Goal: Contribute content: Add original content to the website for others to see

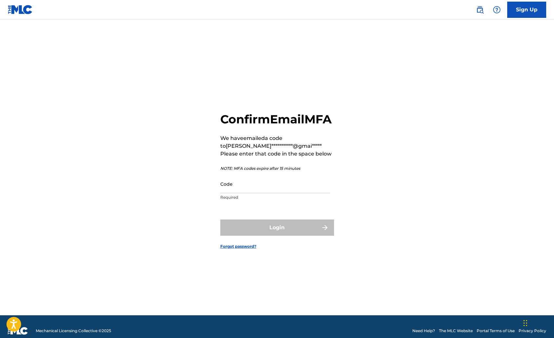
click at [241, 193] on input "Code" at bounding box center [275, 184] width 110 height 19
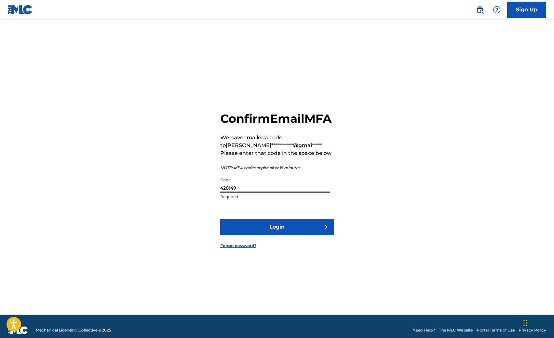
type input "428149"
click at [277, 234] on button "Login" at bounding box center [277, 227] width 114 height 16
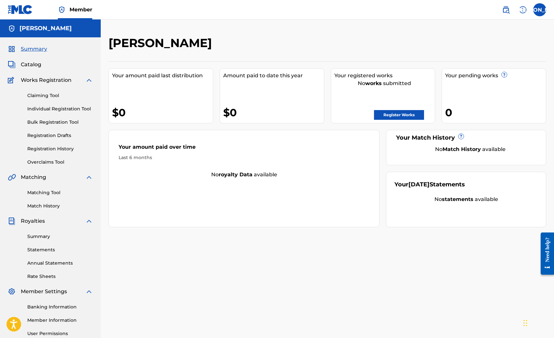
click at [391, 113] on link "Register Works" at bounding box center [399, 115] width 50 height 10
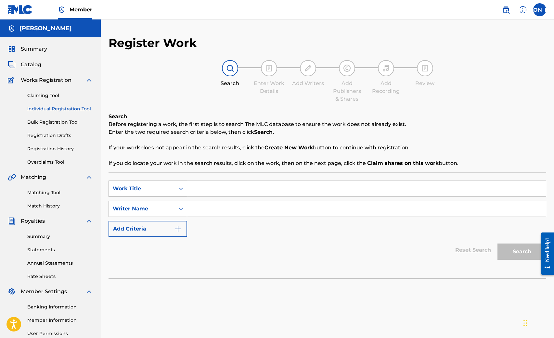
click at [179, 189] on icon "Search Form" at bounding box center [181, 188] width 6 height 6
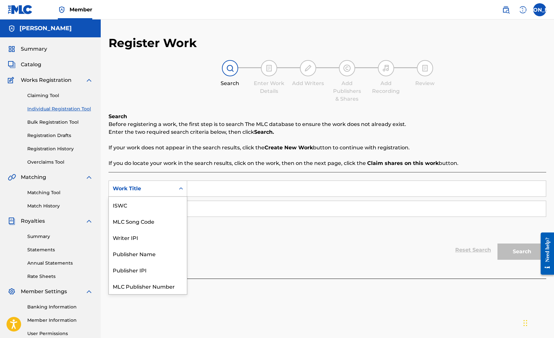
scroll to position [16, 0]
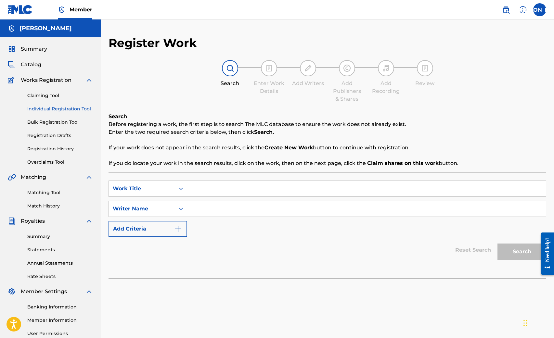
click at [199, 189] on input "Search Form" at bounding box center [366, 189] width 359 height 16
click at [171, 210] on div "Writer Name" at bounding box center [142, 209] width 66 height 12
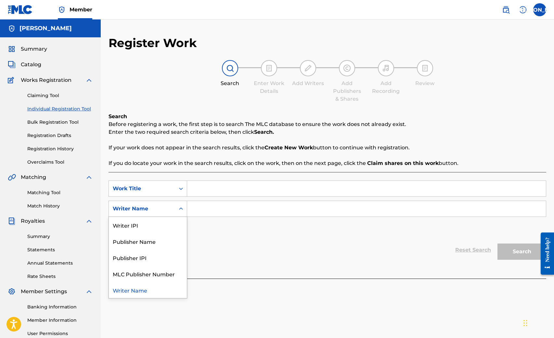
click at [171, 210] on div "Writer Name" at bounding box center [142, 209] width 66 height 12
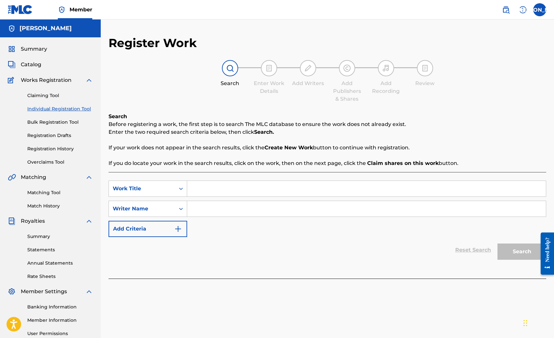
click at [203, 209] on input "Search Form" at bounding box center [366, 209] width 359 height 16
type input "SCRILLA H"
click at [204, 232] on div "SearchWithCriteria48082bca-2ff6-47ca-b382-eafe1b8e3294 Work Title SearchWithCri…" at bounding box center [327, 209] width 438 height 57
click at [199, 190] on input "Search Form" at bounding box center [366, 189] width 359 height 16
type input "HONEY & TOAST"
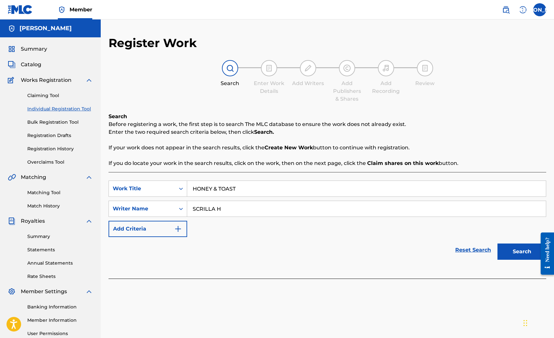
click at [525, 257] on button "Search" at bounding box center [521, 252] width 49 height 16
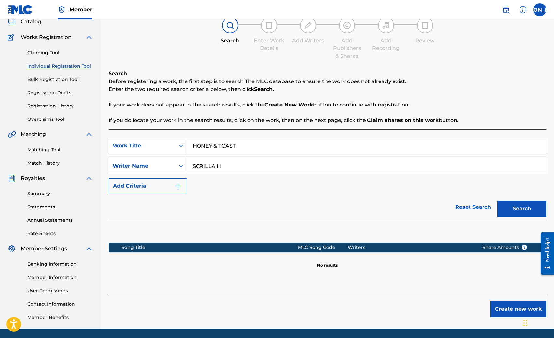
scroll to position [42, 0]
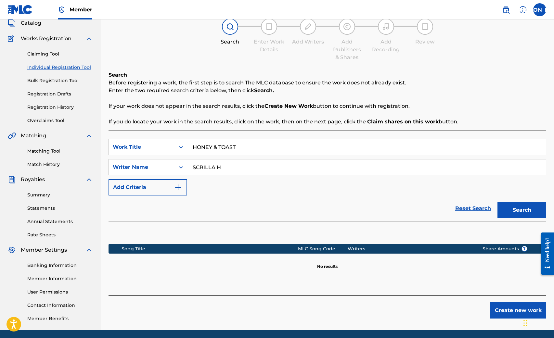
click at [507, 311] on button "Create new work" at bounding box center [518, 310] width 56 height 16
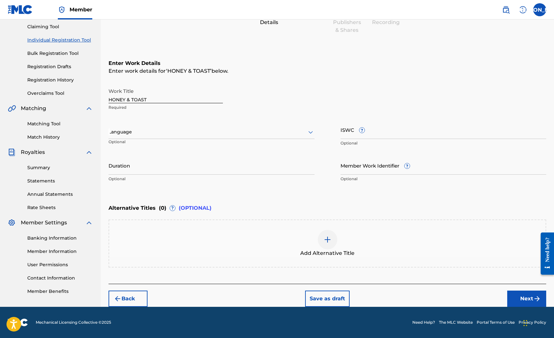
scroll to position [69, 0]
click at [192, 137] on div "Language" at bounding box center [211, 132] width 206 height 14
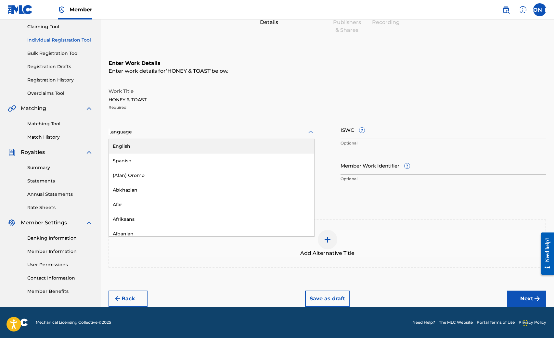
click at [185, 146] on div "English" at bounding box center [211, 146] width 205 height 15
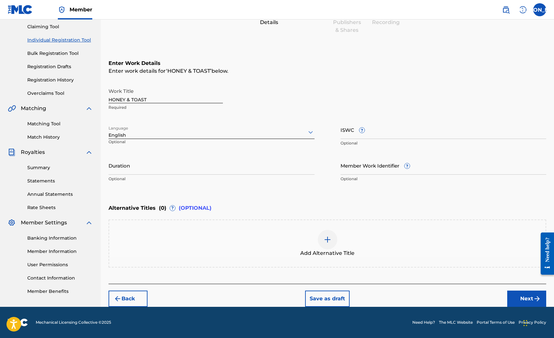
click at [534, 301] on img "submit" at bounding box center [537, 299] width 8 height 8
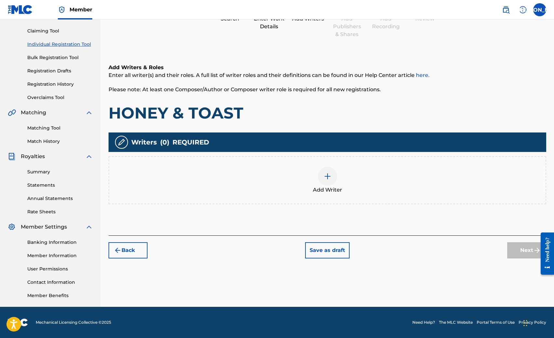
scroll to position [65, 0]
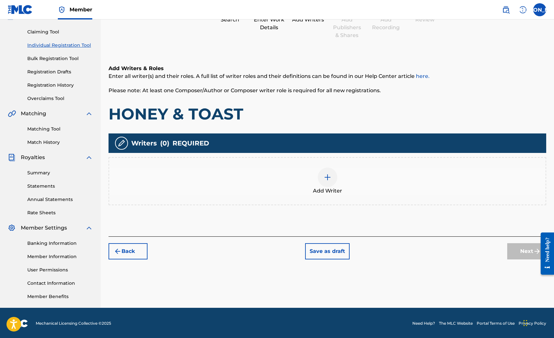
click at [325, 179] on img at bounding box center [328, 177] width 8 height 8
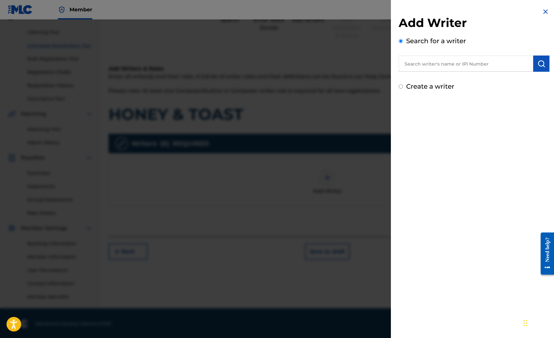
scroll to position [63, 0]
click at [462, 66] on input "text" at bounding box center [466, 64] width 134 height 16
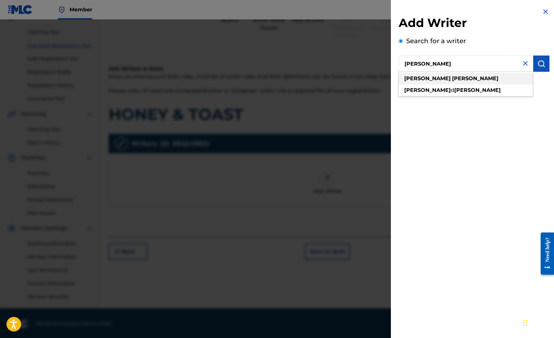
click at [452, 81] on strong "[PERSON_NAME]" at bounding box center [475, 78] width 46 height 6
type input "[PERSON_NAME]"
click at [540, 64] on img "submit" at bounding box center [541, 64] width 8 height 8
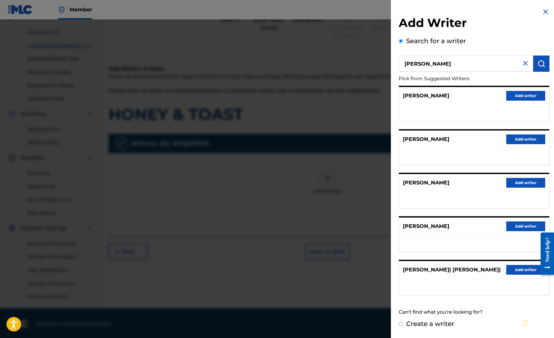
click at [516, 98] on button "Add writer" at bounding box center [525, 96] width 39 height 10
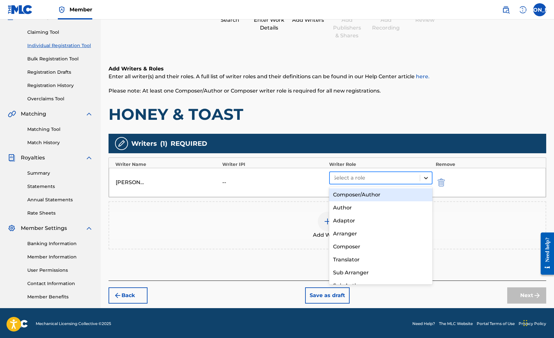
click at [421, 178] on div at bounding box center [426, 178] width 12 height 12
click at [373, 195] on div "Composer/Author" at bounding box center [380, 194] width 103 height 13
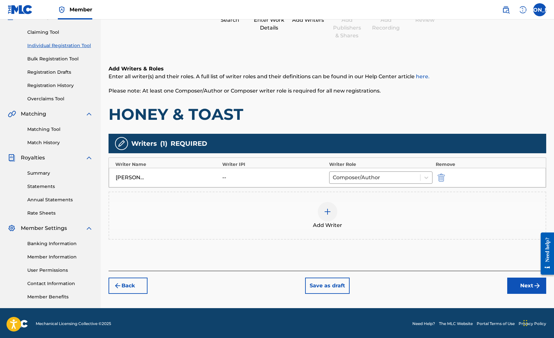
click at [521, 285] on button "Next" at bounding box center [526, 286] width 39 height 16
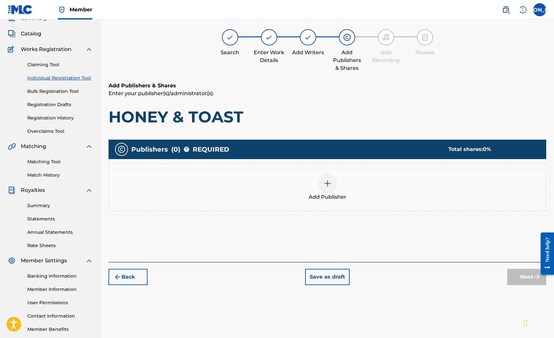
scroll to position [29, 0]
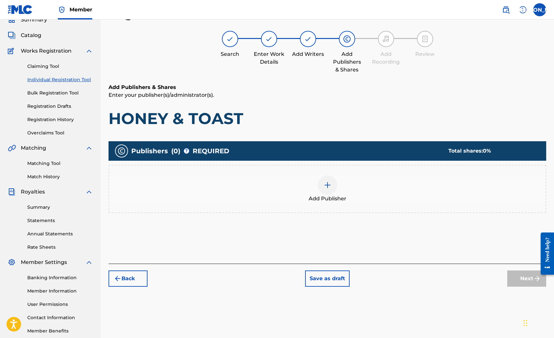
click at [326, 184] on img at bounding box center [328, 185] width 8 height 8
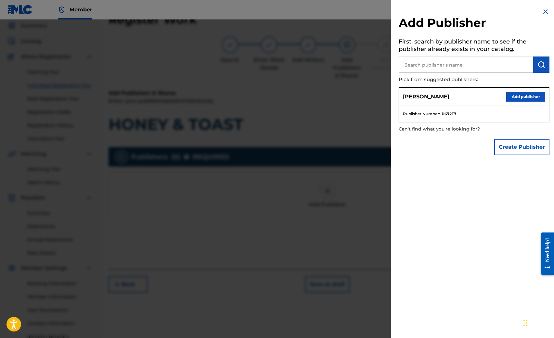
scroll to position [22, 0]
click at [518, 95] on button "Add publisher" at bounding box center [525, 97] width 39 height 10
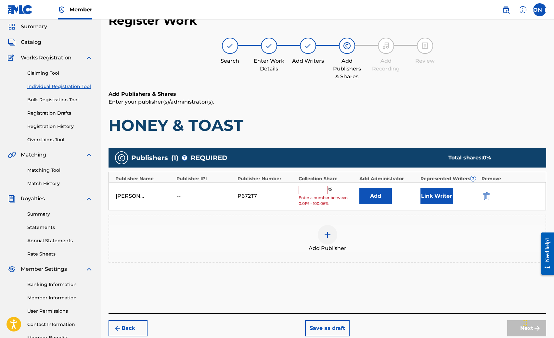
click at [311, 189] on input "text" at bounding box center [313, 190] width 29 height 8
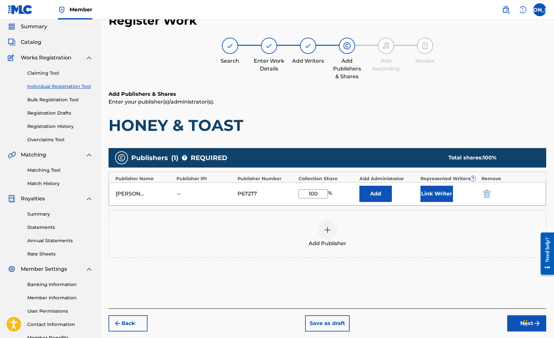
type input "100"
click at [384, 214] on div "Add Publisher" at bounding box center [327, 234] width 438 height 48
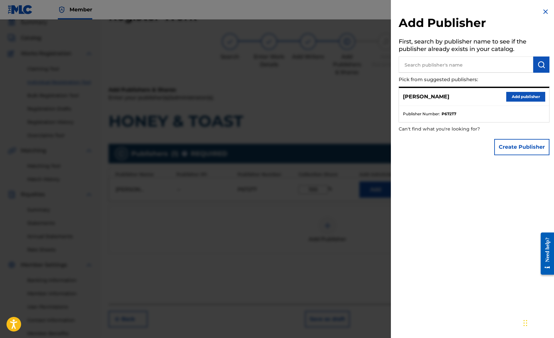
scroll to position [25, 0]
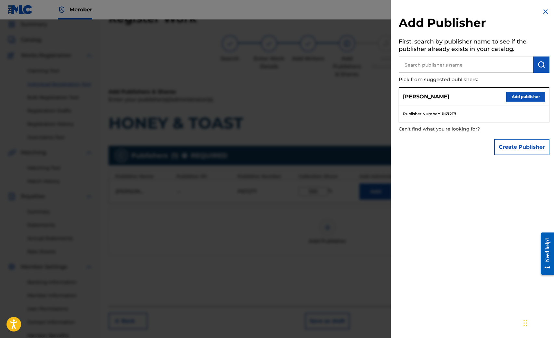
click at [352, 233] on div at bounding box center [277, 188] width 554 height 338
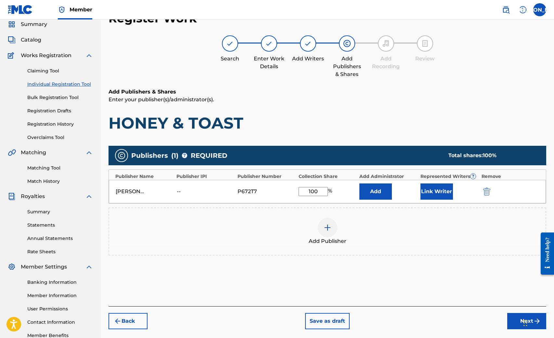
click at [515, 325] on button "Next" at bounding box center [526, 321] width 39 height 16
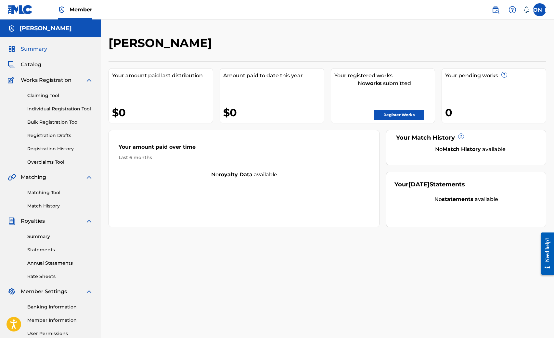
click at [392, 115] on link "Register Works" at bounding box center [399, 115] width 50 height 10
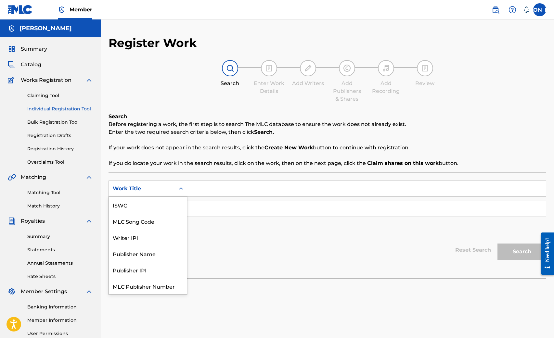
click at [181, 191] on icon "Search Form" at bounding box center [181, 188] width 6 height 6
click at [213, 193] on input "Search Form" at bounding box center [366, 189] width 359 height 16
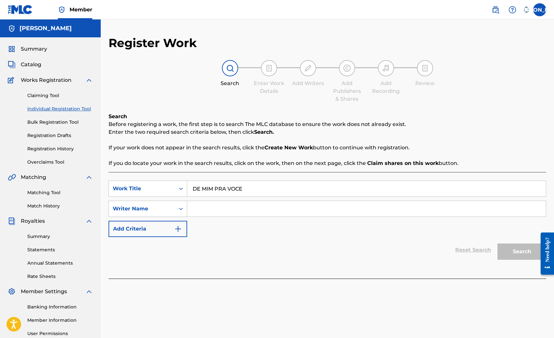
type input "DE MIM PRA VOCE"
type input "[PERSON_NAME]"
click at [515, 252] on button "Search" at bounding box center [521, 252] width 49 height 16
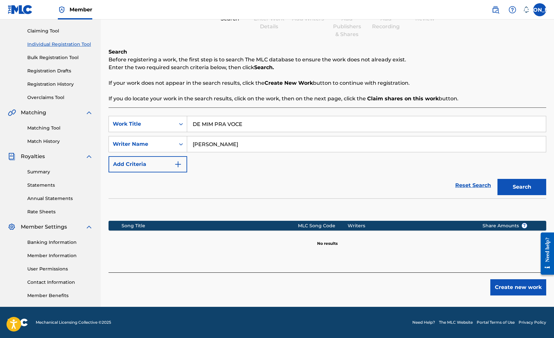
scroll to position [65, 0]
click at [528, 292] on button "Create new work" at bounding box center [518, 287] width 56 height 16
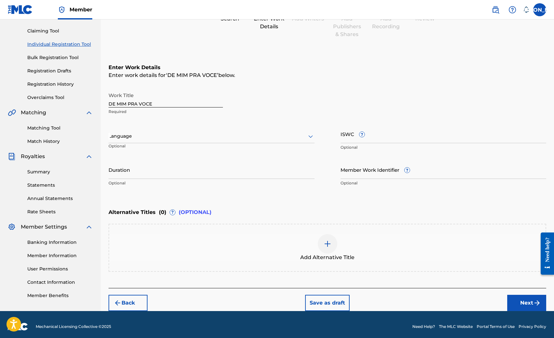
click at [521, 301] on button "Next" at bounding box center [526, 303] width 39 height 16
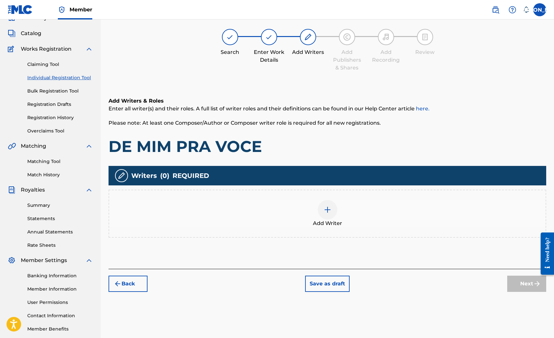
scroll to position [29, 0]
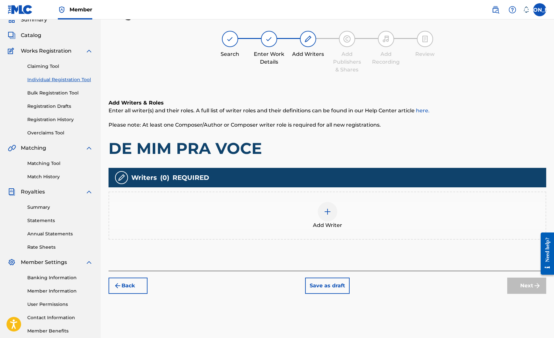
click at [324, 216] on div at bounding box center [327, 211] width 19 height 19
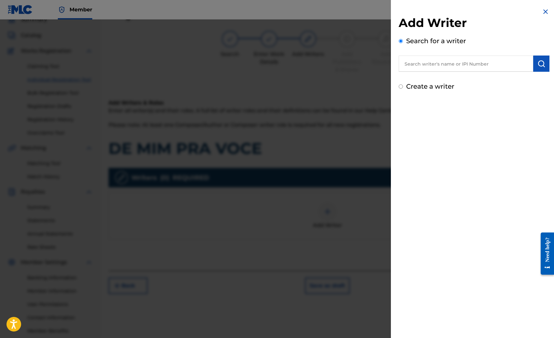
click at [426, 60] on input "text" at bounding box center [466, 64] width 134 height 16
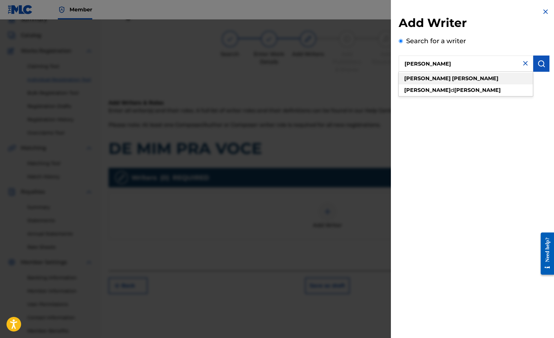
click at [452, 78] on strong "[PERSON_NAME]" at bounding box center [475, 78] width 46 height 6
type input "[PERSON_NAME]"
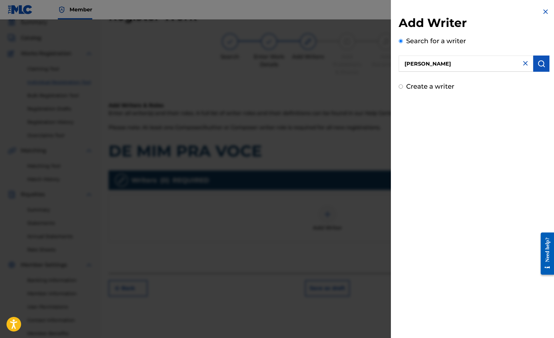
click at [541, 63] on img "submit" at bounding box center [541, 64] width 8 height 8
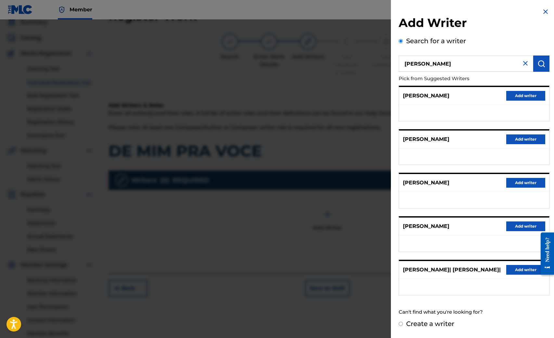
click at [521, 94] on button "Add writer" at bounding box center [525, 96] width 39 height 10
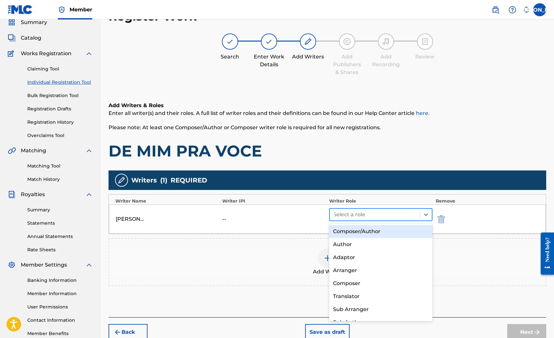
click at [387, 218] on div at bounding box center [374, 214] width 83 height 9
click at [380, 231] on div "Composer/Author" at bounding box center [380, 231] width 103 height 13
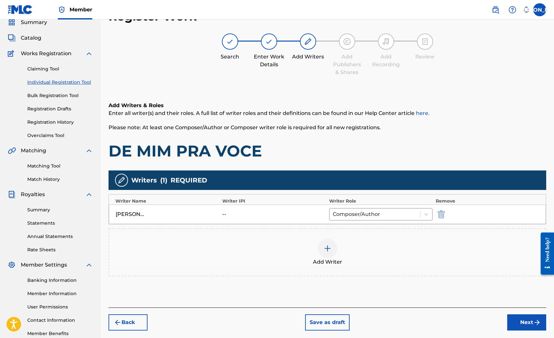
click at [513, 297] on div "Add Writers & Roles Enter all writer(s) and their roles. A full list of writer …" at bounding box center [327, 197] width 438 height 222
click at [516, 324] on button "Next" at bounding box center [526, 322] width 39 height 16
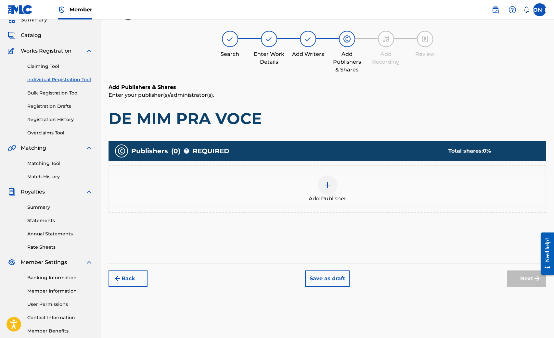
click at [325, 185] on img at bounding box center [328, 185] width 8 height 8
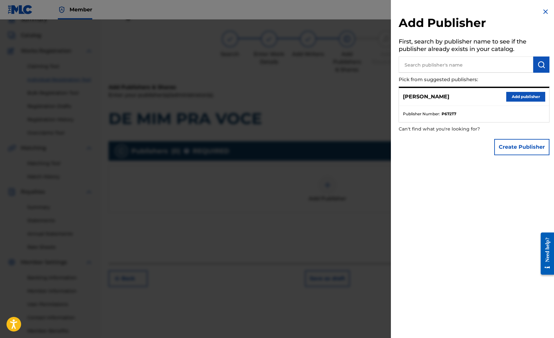
click at [535, 97] on button "Add publisher" at bounding box center [525, 97] width 39 height 10
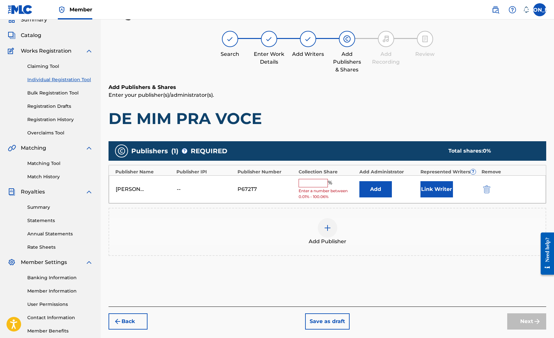
click at [321, 183] on input "text" at bounding box center [313, 183] width 29 height 8
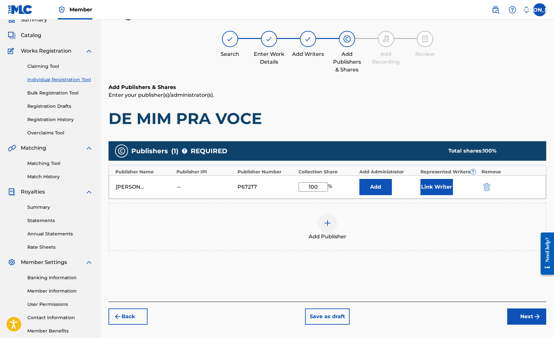
type input "100"
click at [518, 318] on button "Next" at bounding box center [526, 317] width 39 height 16
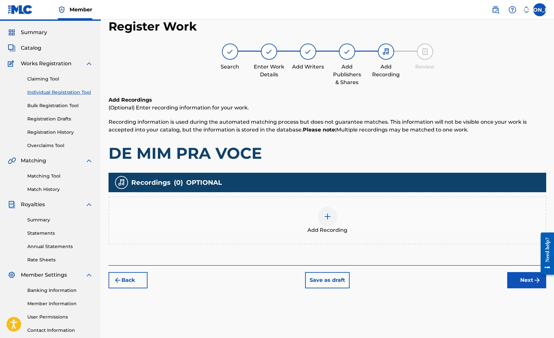
scroll to position [14, 0]
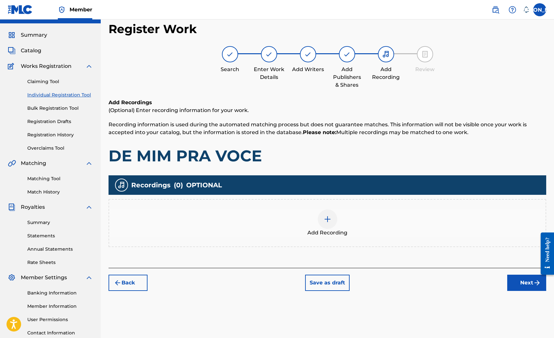
click at [329, 227] on div at bounding box center [327, 219] width 19 height 19
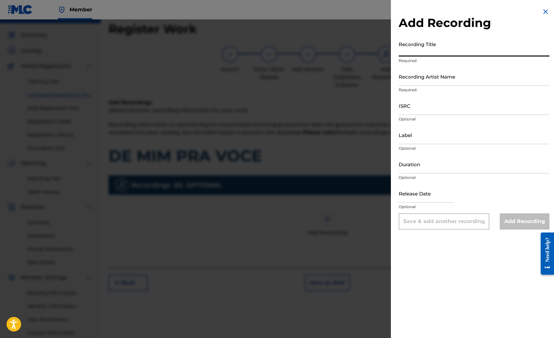
click at [414, 45] on input "Recording Title" at bounding box center [474, 47] width 151 height 19
type input "DE MIM PRA VOCE"
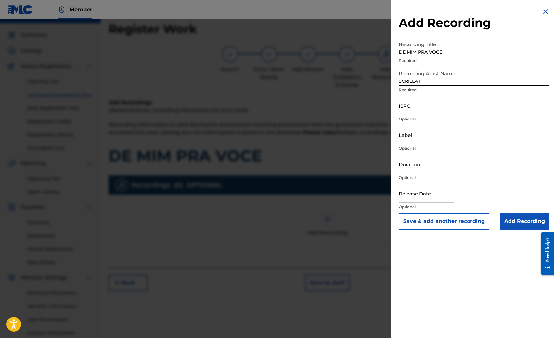
type input "SCRILLA H"
select select "8"
select select "2025"
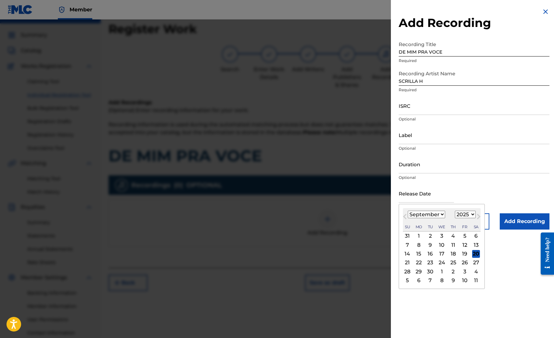
select select "5"
click at [427, 252] on div "17" at bounding box center [430, 254] width 8 height 8
type input "[DATE]"
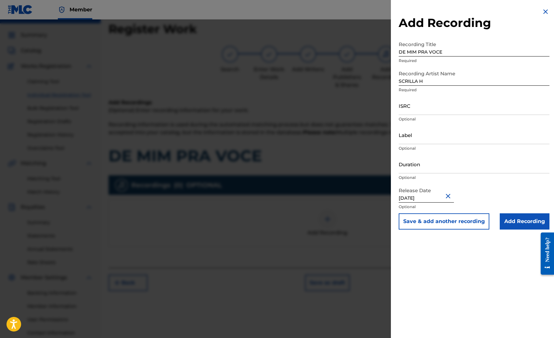
click at [512, 221] on input "Add Recording" at bounding box center [525, 221] width 50 height 16
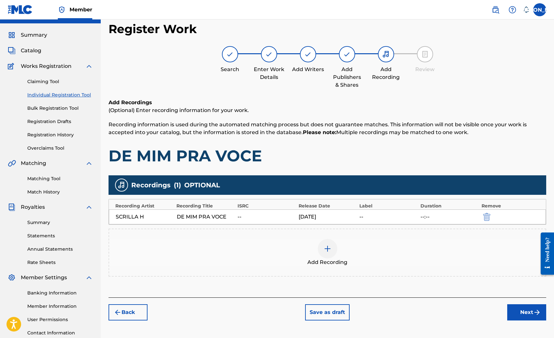
click at [520, 306] on button "Next" at bounding box center [526, 312] width 39 height 16
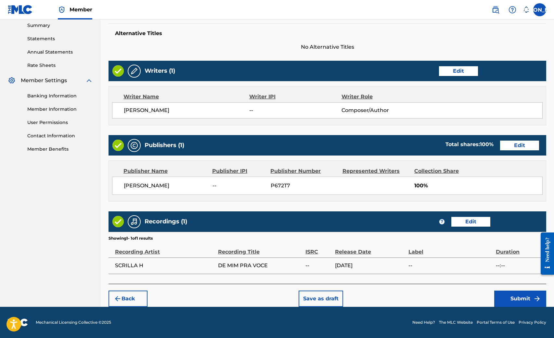
scroll to position [211, 0]
click at [511, 298] on button "Submit" at bounding box center [520, 299] width 52 height 16
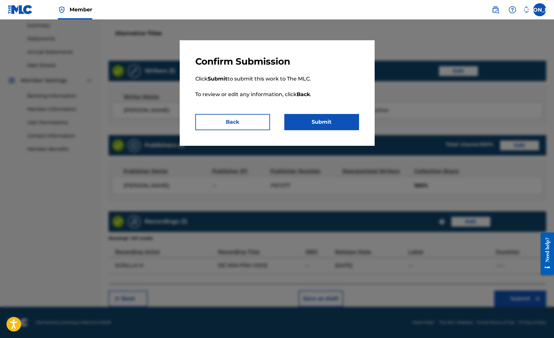
click at [316, 121] on button "Submit" at bounding box center [321, 122] width 75 height 16
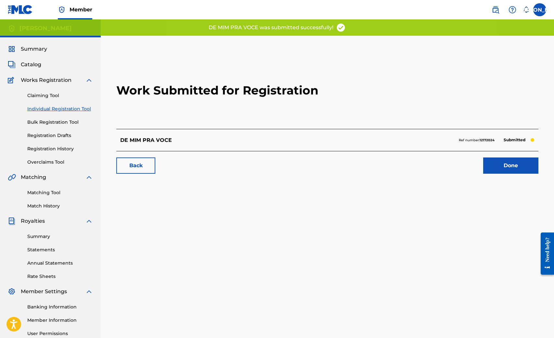
scroll to position [0, 0]
click at [503, 167] on link "Done" at bounding box center [510, 166] width 55 height 16
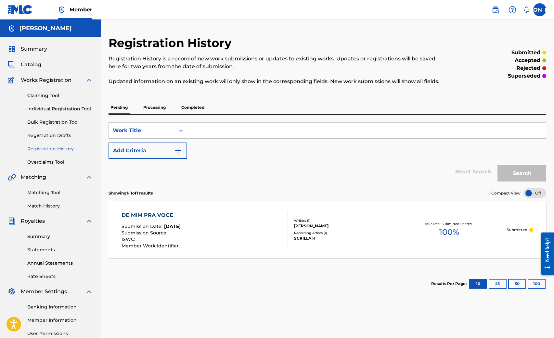
click at [152, 108] on p "Processing" at bounding box center [154, 108] width 26 height 14
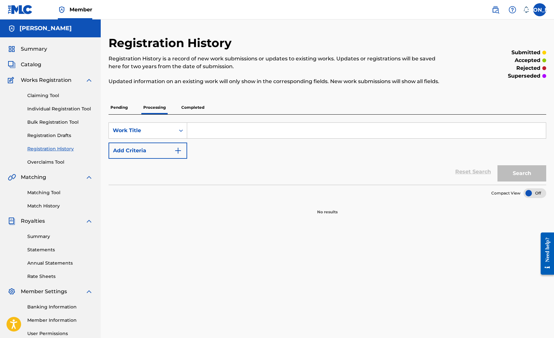
click at [133, 108] on div "Pending Processing Completed" at bounding box center [327, 108] width 438 height 14
click at [127, 108] on p "Pending" at bounding box center [118, 108] width 21 height 14
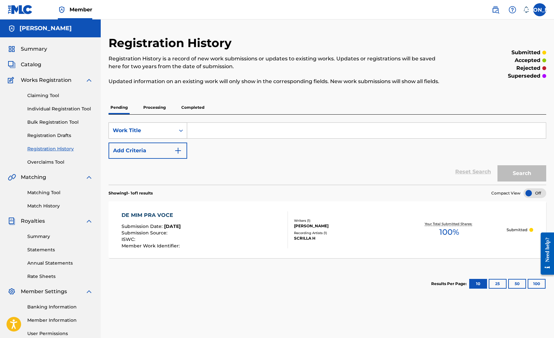
click at [169, 130] on div "Work Title" at bounding box center [142, 131] width 58 height 8
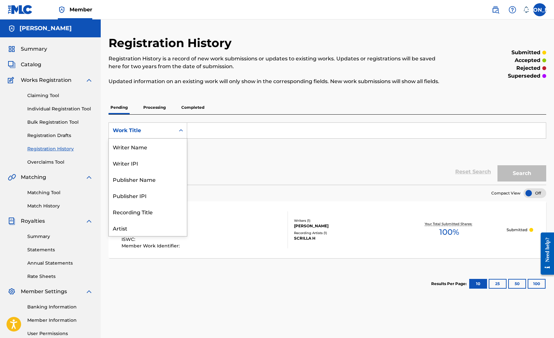
scroll to position [32, 0]
click at [203, 129] on input "Search Form" at bounding box center [366, 131] width 359 height 16
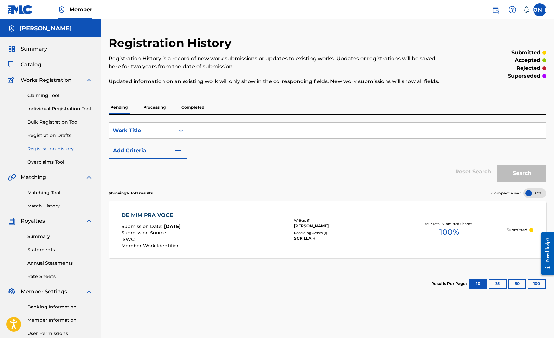
scroll to position [0, 0]
click at [48, 148] on link "Registration History" at bounding box center [60, 149] width 66 height 7
click at [44, 96] on link "Claiming Tool" at bounding box center [60, 95] width 66 height 7
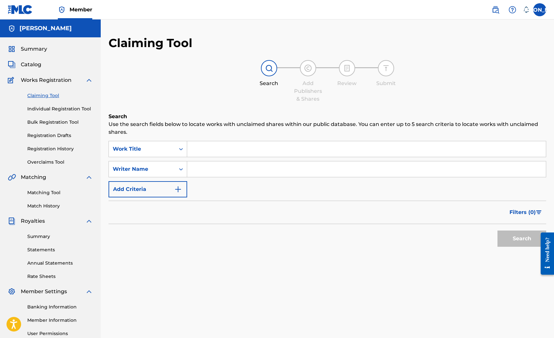
click at [36, 68] on span "Catalog" at bounding box center [31, 65] width 20 height 8
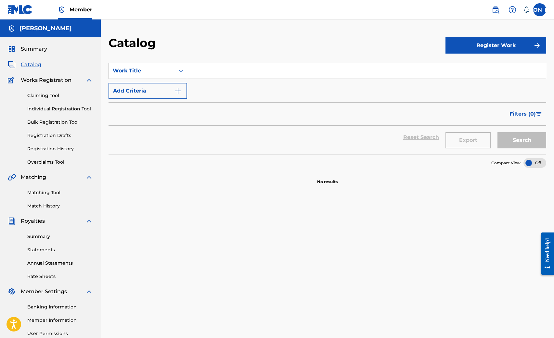
click at [487, 50] on button "Register Work" at bounding box center [495, 45] width 101 height 16
click at [463, 78] on link "By File Upload" at bounding box center [495, 82] width 101 height 16
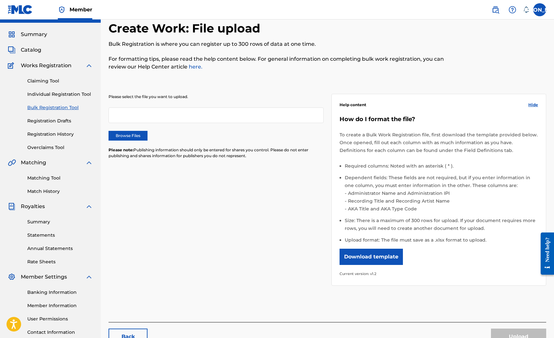
scroll to position [21, 0]
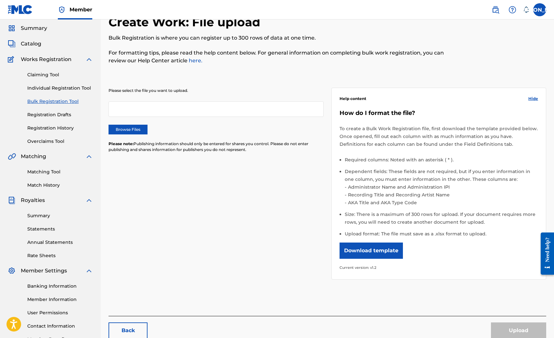
click at [381, 255] on button "Download template" at bounding box center [370, 251] width 63 height 16
click at [59, 117] on link "Registration Drafts" at bounding box center [60, 114] width 66 height 7
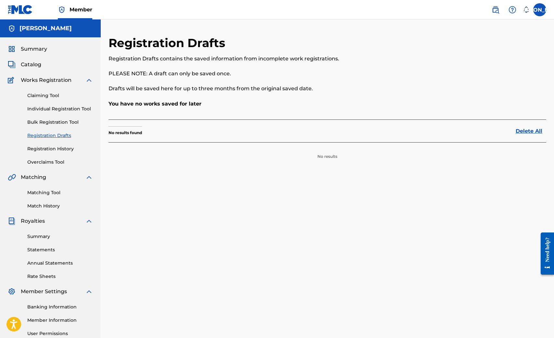
click at [41, 74] on div "Summary Catalog Works Registration Claiming Tool Individual Registration Tool B…" at bounding box center [50, 204] width 101 height 334
click at [38, 68] on span "Catalog" at bounding box center [31, 65] width 20 height 8
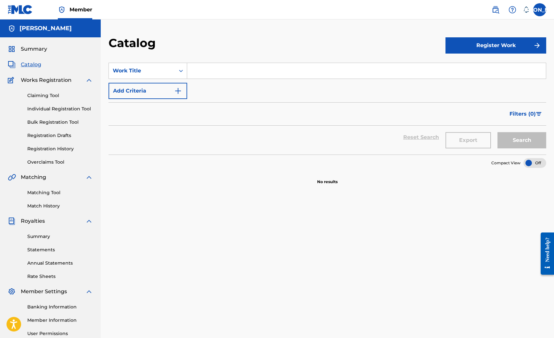
click at [50, 79] on span "Works Registration" at bounding box center [46, 80] width 51 height 8
click at [38, 96] on link "Claiming Tool" at bounding box center [60, 95] width 66 height 7
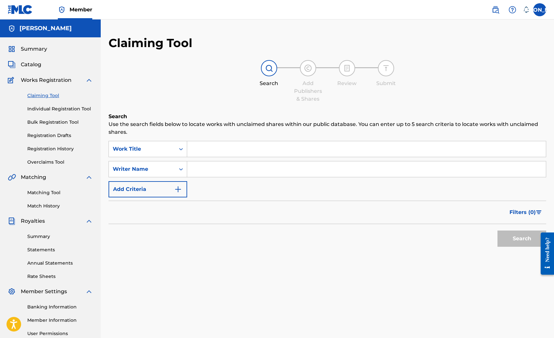
click at [41, 109] on link "Individual Registration Tool" at bounding box center [60, 109] width 66 height 7
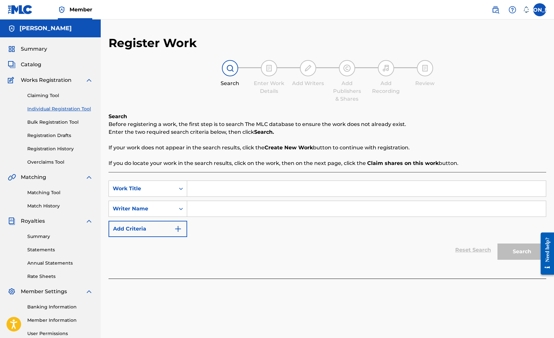
click at [49, 121] on link "Bulk Registration Tool" at bounding box center [60, 122] width 66 height 7
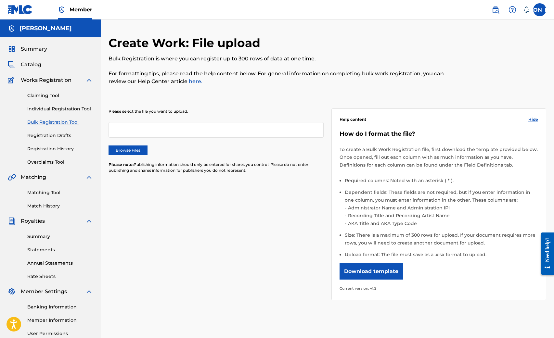
click at [50, 137] on link "Registration Drafts" at bounding box center [60, 135] width 66 height 7
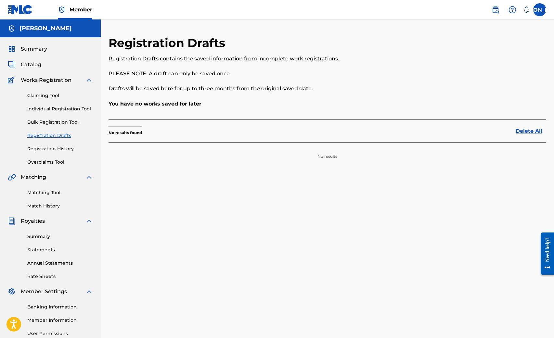
click at [52, 148] on link "Registration History" at bounding box center [60, 149] width 66 height 7
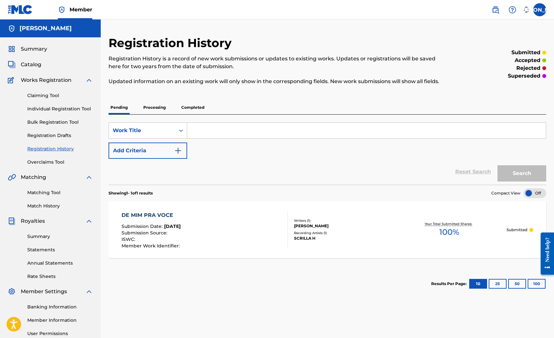
click at [43, 97] on link "Claiming Tool" at bounding box center [60, 95] width 66 height 7
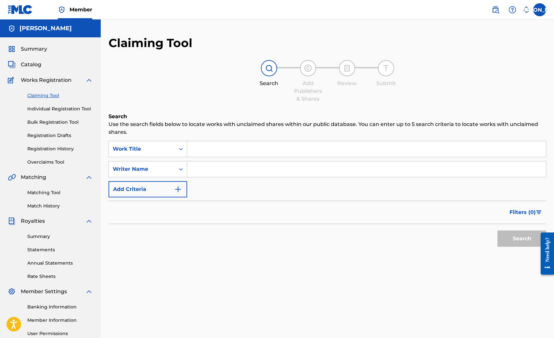
click at [49, 107] on link "Individual Registration Tool" at bounding box center [60, 109] width 66 height 7
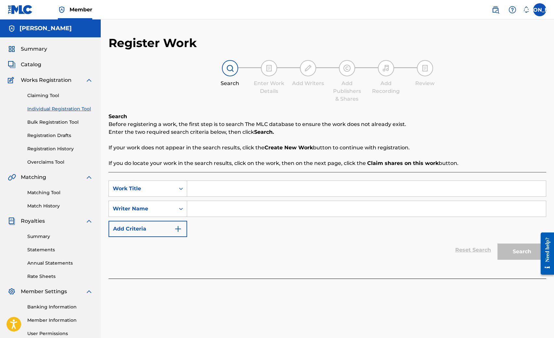
click at [50, 124] on link "Bulk Registration Tool" at bounding box center [60, 122] width 66 height 7
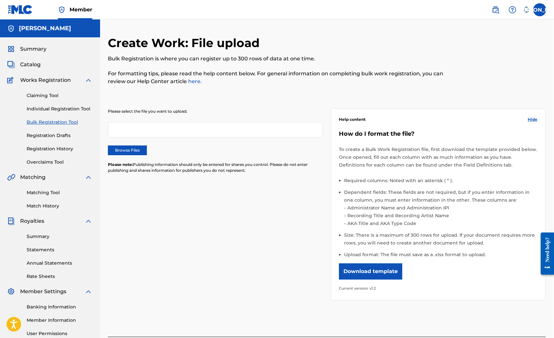
scroll to position [1, 1]
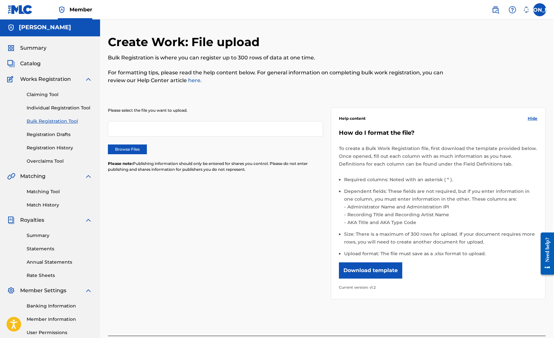
click at [129, 152] on label "Browse Files" at bounding box center [127, 150] width 39 height 10
click at [0, 0] on input "Browse Files" at bounding box center [0, 0] width 0 height 0
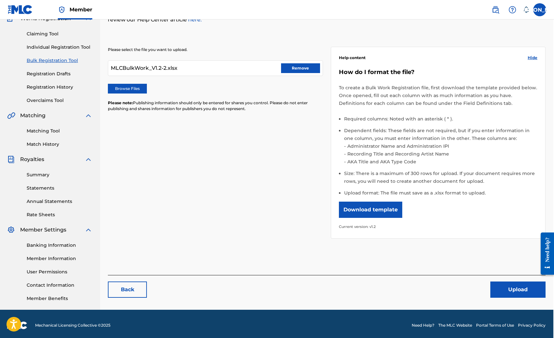
click at [515, 289] on button "Upload" at bounding box center [517, 290] width 55 height 16
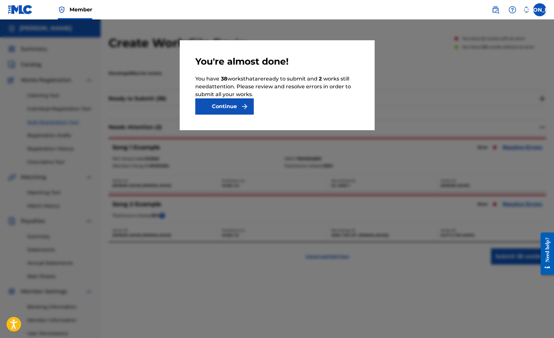
click at [225, 107] on button "Continue" at bounding box center [224, 106] width 58 height 16
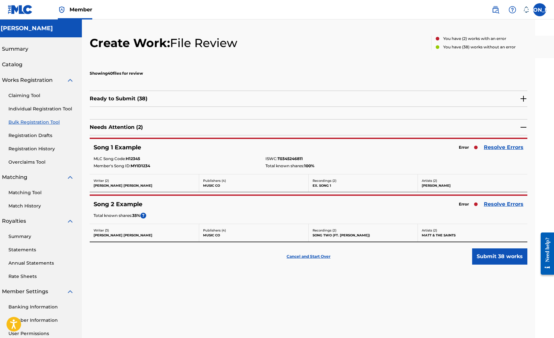
scroll to position [0, 20]
click at [489, 147] on link "Resolve Errors" at bounding box center [502, 148] width 40 height 8
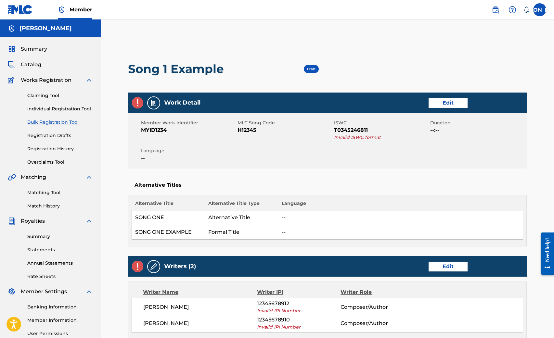
click at [449, 103] on link "Edit" at bounding box center [447, 103] width 39 height 10
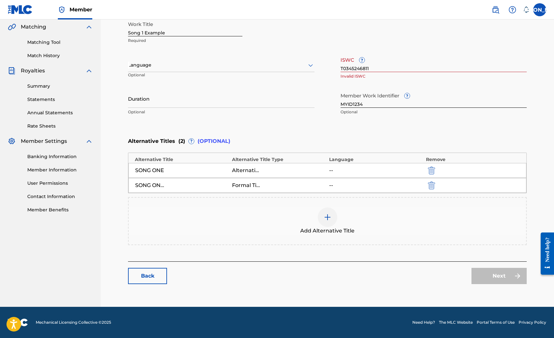
scroll to position [150, 0]
click at [434, 171] on img "submit" at bounding box center [431, 171] width 7 height 8
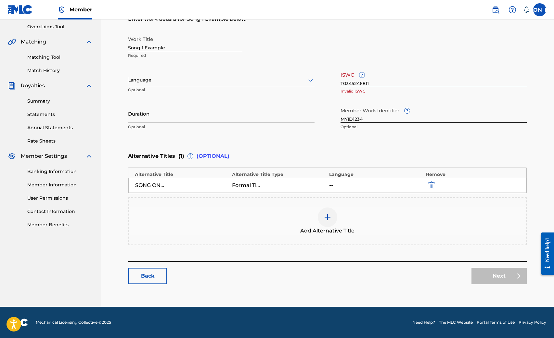
click at [433, 187] on img "submit" at bounding box center [431, 186] width 7 height 8
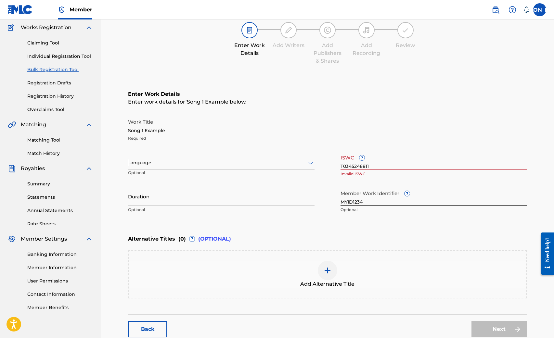
scroll to position [53, 1]
drag, startPoint x: 170, startPoint y: 130, endPoint x: 118, endPoint y: 129, distance: 52.3
click at [118, 129] on main "Catalog Enter Work Details Add Writers Add Publishers & Shares Add Recording Re…" at bounding box center [327, 168] width 438 height 371
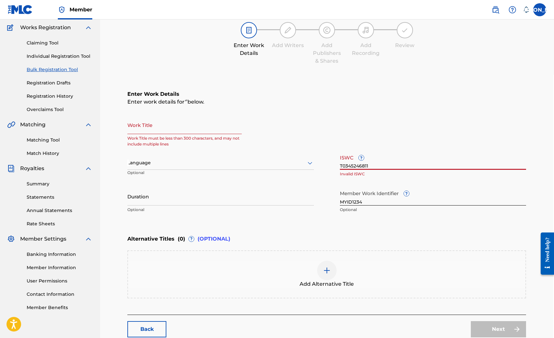
drag, startPoint x: 404, startPoint y: 167, endPoint x: 315, endPoint y: 166, distance: 89.3
click at [315, 166] on div "Work Title Work Title must be less than 300 characters, and may not include mul…" at bounding box center [326, 166] width 399 height 101
click at [153, 326] on link "Back" at bounding box center [146, 329] width 39 height 16
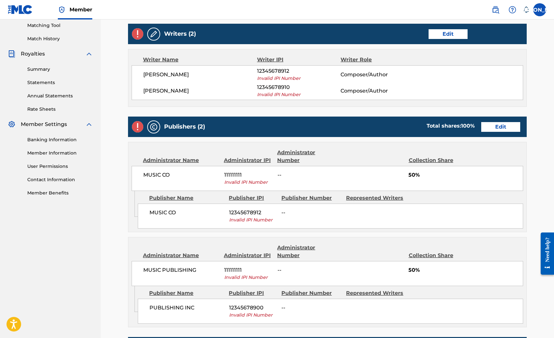
scroll to position [131, 0]
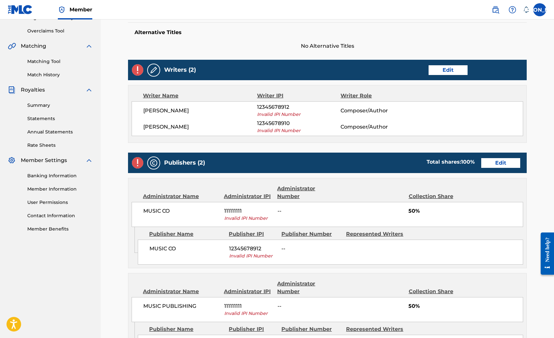
click at [151, 69] on img at bounding box center [154, 70] width 8 height 8
click at [452, 72] on link "Edit" at bounding box center [447, 70] width 39 height 10
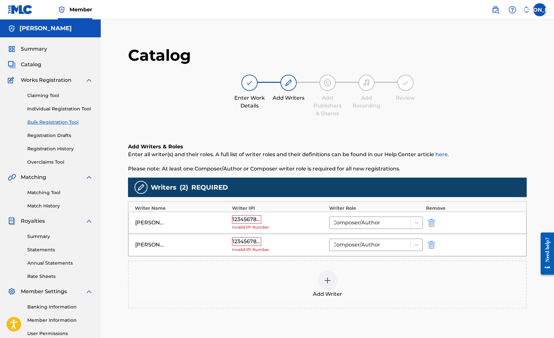
click at [431, 225] on img "submit" at bounding box center [431, 223] width 7 height 8
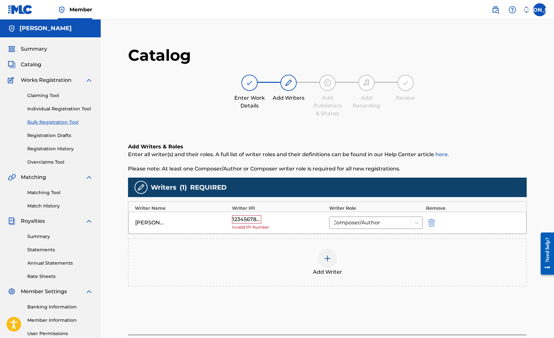
type input "[PERSON_NAME]"
type input "12345678910"
click at [431, 225] on img "submit" at bounding box center [431, 223] width 7 height 8
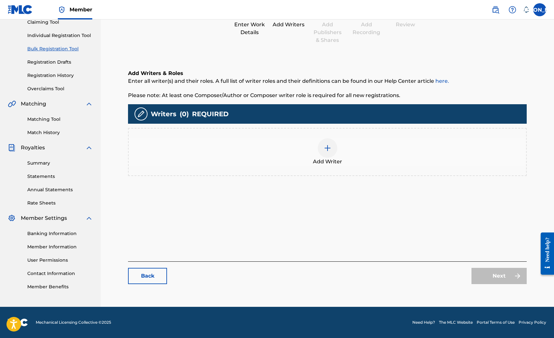
scroll to position [73, 0]
click at [146, 273] on link "Back" at bounding box center [147, 276] width 39 height 16
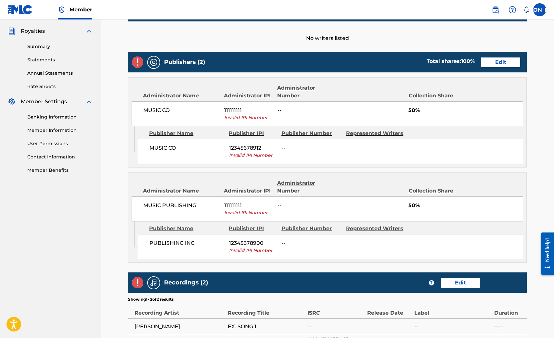
scroll to position [192, 0]
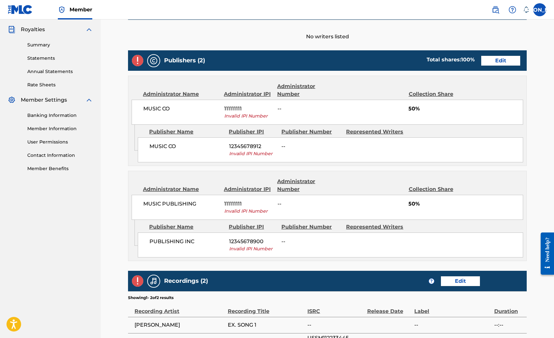
click at [481, 61] on link "Edit" at bounding box center [500, 61] width 39 height 10
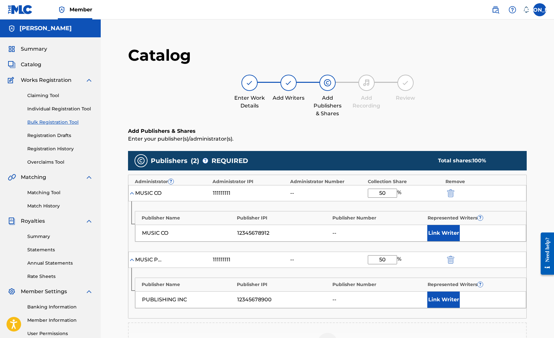
click at [451, 188] on div "MUSIC CO 111111111 -- 50 %" at bounding box center [327, 193] width 398 height 16
click at [451, 192] on img "submit" at bounding box center [450, 193] width 7 height 8
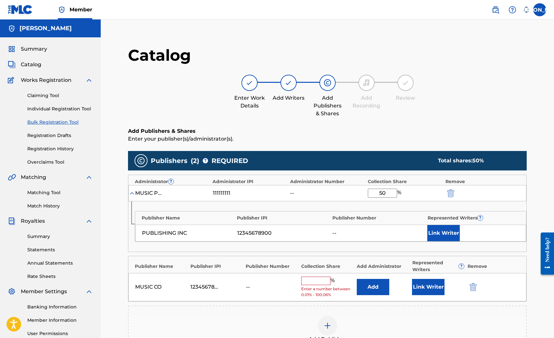
click at [451, 193] on img "submit" at bounding box center [450, 193] width 7 height 8
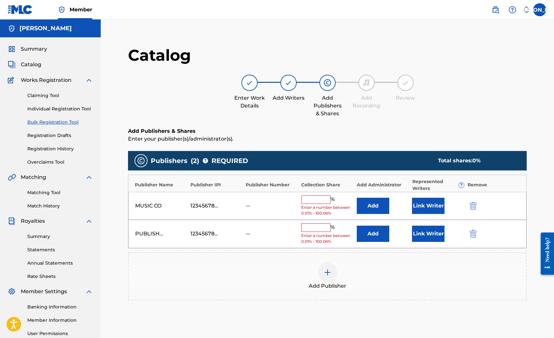
click at [470, 202] on img "submit" at bounding box center [472, 206] width 7 height 8
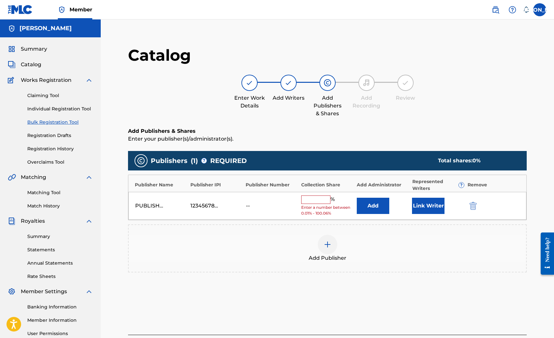
click at [471, 204] on img "submit" at bounding box center [472, 206] width 7 height 8
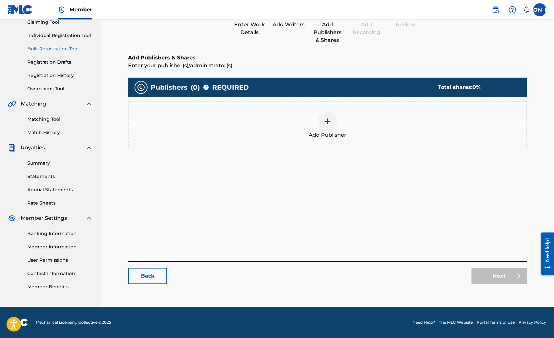
scroll to position [73, 0]
click at [140, 277] on link "Back" at bounding box center [147, 276] width 39 height 16
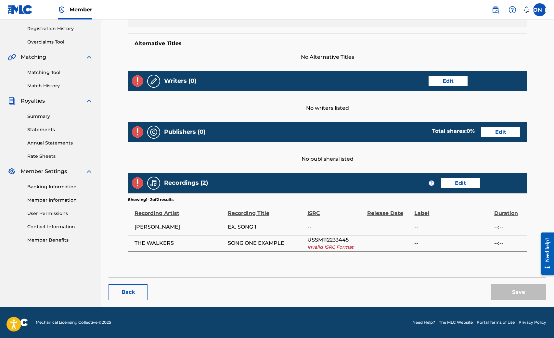
scroll to position [120, 0]
click at [457, 183] on link "Edit" at bounding box center [460, 183] width 39 height 10
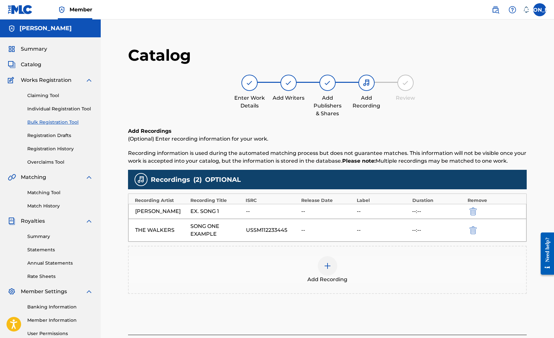
click at [475, 209] on img "submit" at bounding box center [472, 212] width 7 height 8
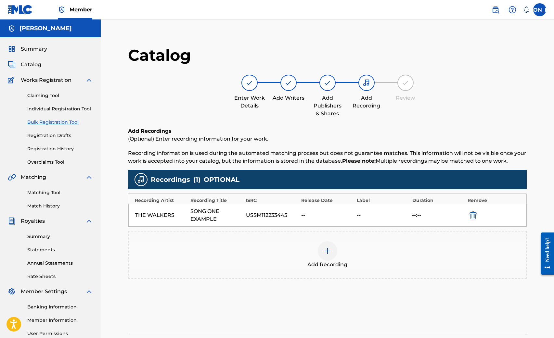
click at [475, 212] on img "submit" at bounding box center [472, 215] width 7 height 8
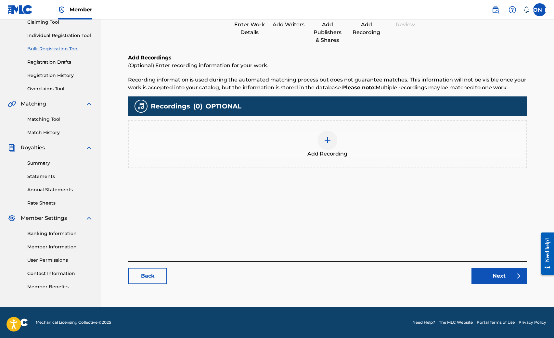
scroll to position [73, 0]
click at [147, 277] on link "Back" at bounding box center [147, 276] width 39 height 16
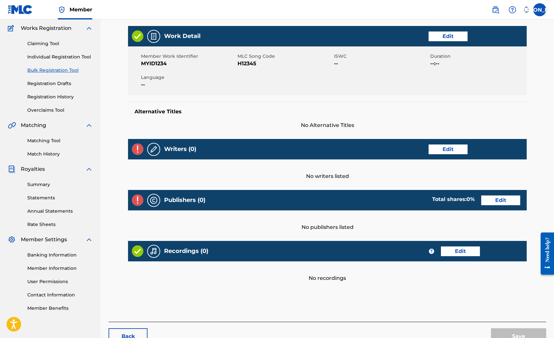
scroll to position [56, 0]
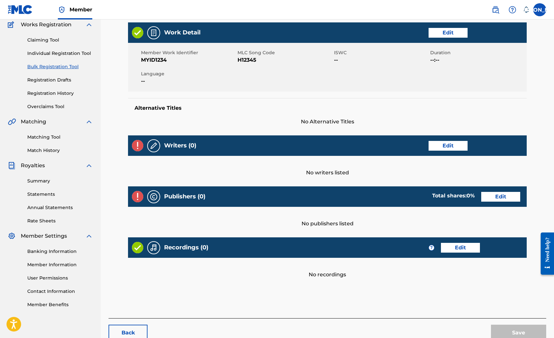
click at [135, 198] on img at bounding box center [137, 196] width 11 height 11
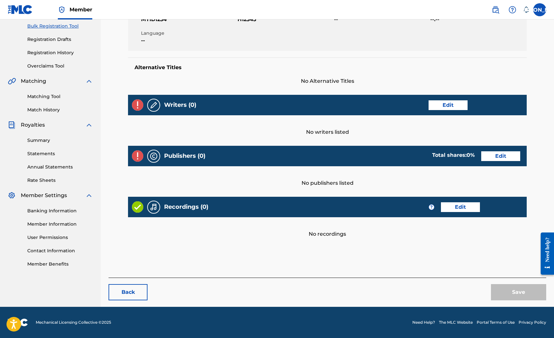
scroll to position [96, 0]
click at [481, 154] on link "Edit" at bounding box center [500, 156] width 39 height 10
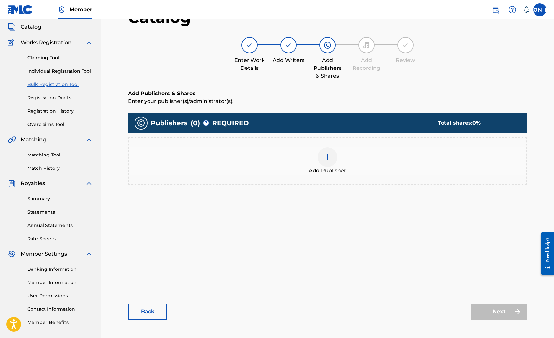
click at [151, 304] on link "Back" at bounding box center [147, 312] width 39 height 16
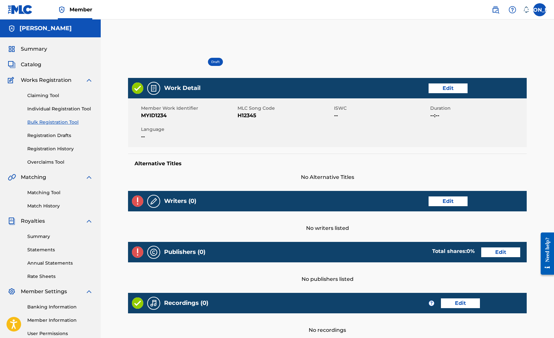
click at [437, 87] on link "Edit" at bounding box center [447, 88] width 39 height 10
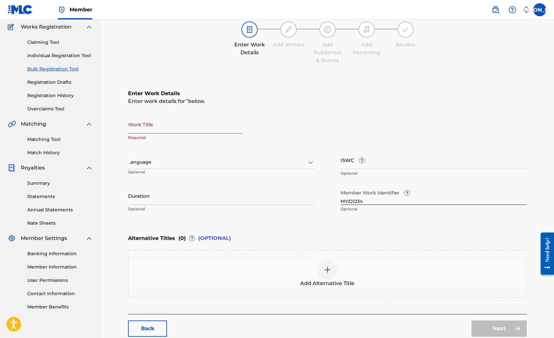
scroll to position [97, 0]
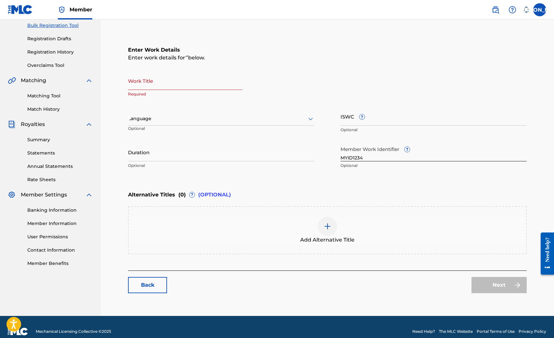
click at [141, 291] on link "Back" at bounding box center [147, 285] width 39 height 16
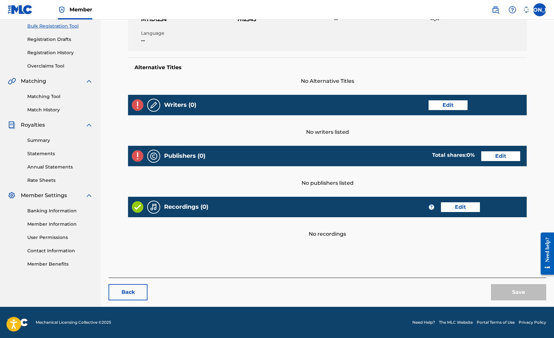
scroll to position [96, 0]
click at [134, 286] on button "Back" at bounding box center [127, 292] width 39 height 16
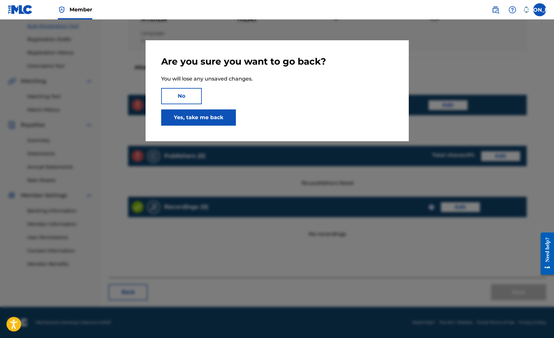
click at [216, 116] on link "Yes, take me back" at bounding box center [198, 117] width 75 height 16
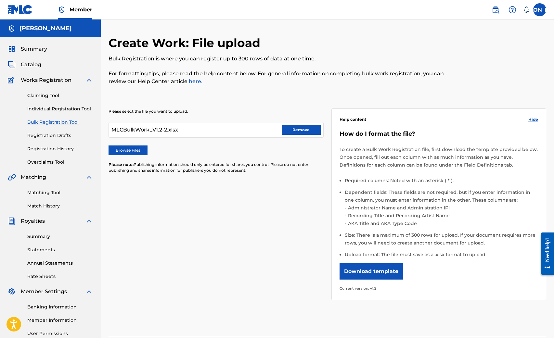
click at [300, 130] on button "Remove" at bounding box center [301, 130] width 39 height 10
click at [134, 151] on label "Browse Files" at bounding box center [127, 151] width 39 height 10
click at [0, 0] on input "Browse Files" at bounding box center [0, 0] width 0 height 0
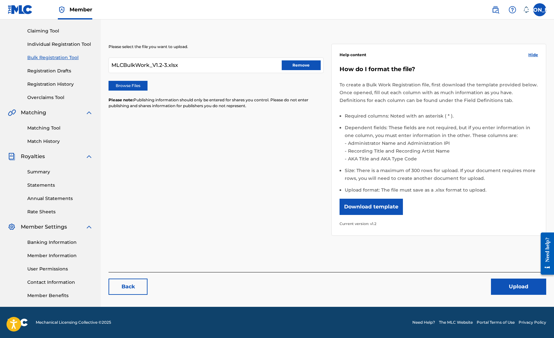
scroll to position [65, 0]
click at [508, 289] on button "Upload" at bounding box center [518, 287] width 55 height 16
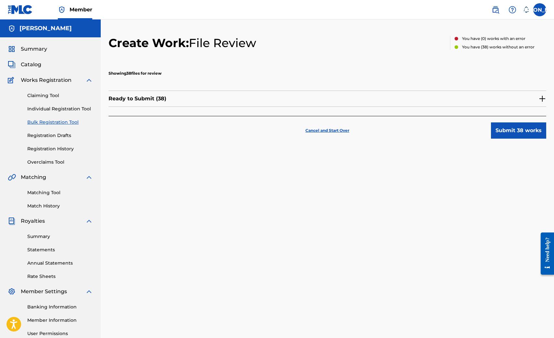
click at [524, 128] on button "Submit 38 works" at bounding box center [518, 130] width 55 height 16
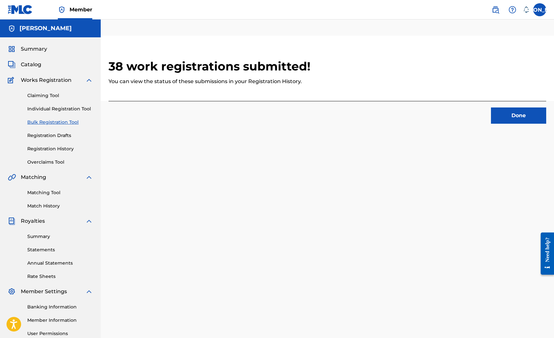
click at [519, 118] on button "Done" at bounding box center [518, 116] width 55 height 16
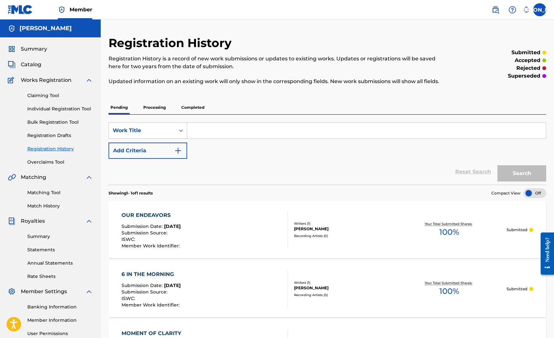
scroll to position [-1, 0]
click at [538, 198] on div at bounding box center [534, 193] width 23 height 10
click at [536, 196] on div at bounding box center [534, 193] width 23 height 10
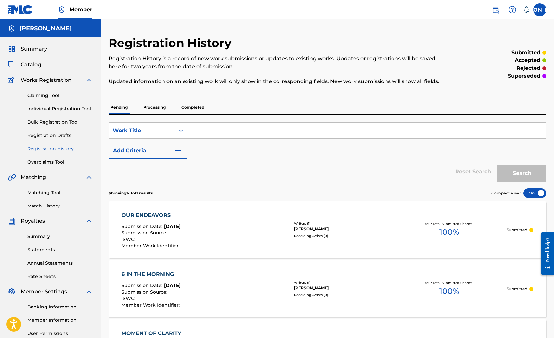
scroll to position [0, 0]
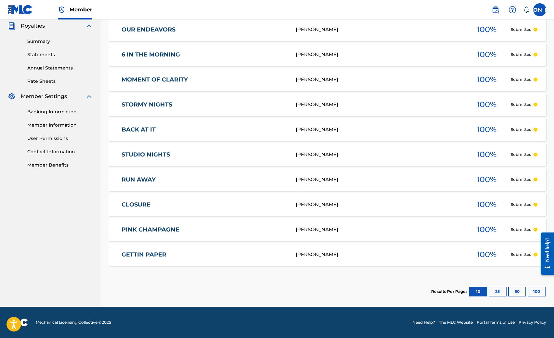
click at [521, 292] on button "50" at bounding box center [517, 292] width 18 height 10
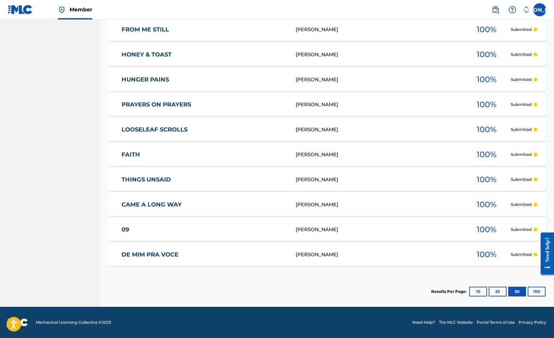
scroll to position [921, 0]
click at [127, 230] on link "09" at bounding box center [203, 229] width 165 height 7
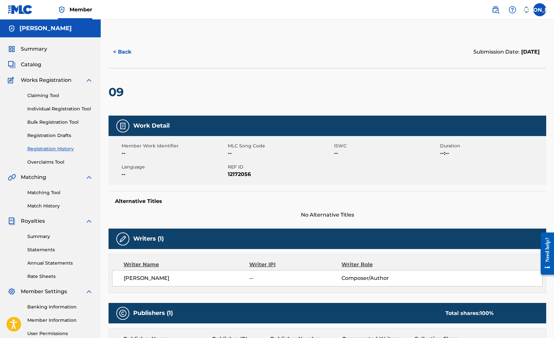
click at [41, 223] on span "Royalties" at bounding box center [33, 221] width 24 height 8
click at [38, 239] on link "Summary" at bounding box center [60, 236] width 66 height 7
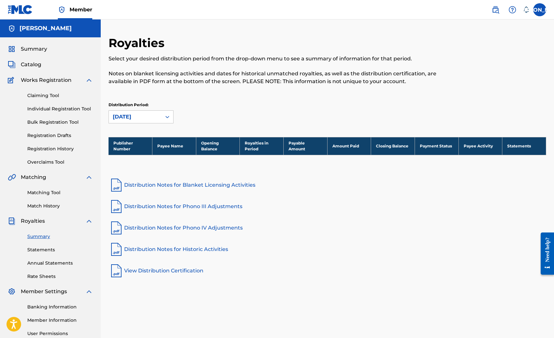
click at [45, 252] on link "Statements" at bounding box center [60, 250] width 66 height 7
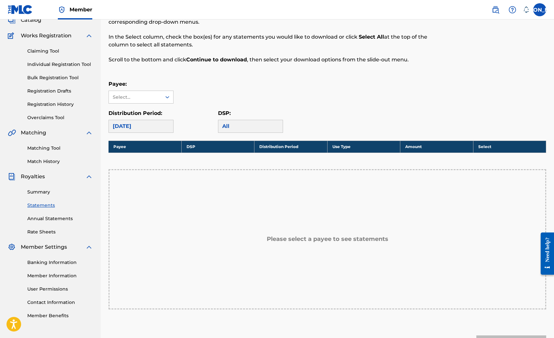
scroll to position [100, 0]
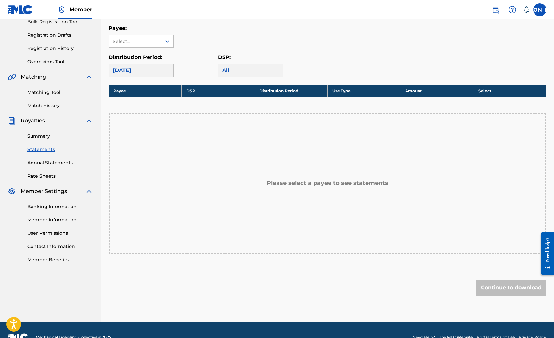
click at [48, 205] on link "Banking Information" at bounding box center [60, 206] width 66 height 7
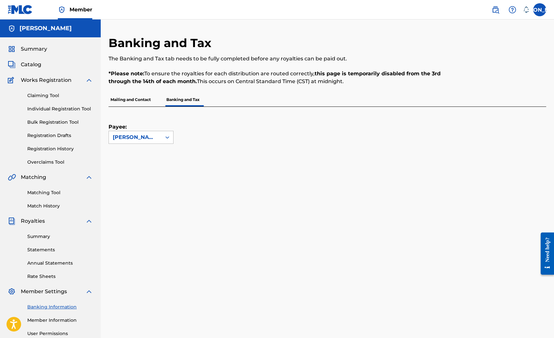
click at [205, 137] on div "Payee: [PERSON_NAME]" at bounding box center [319, 125] width 422 height 37
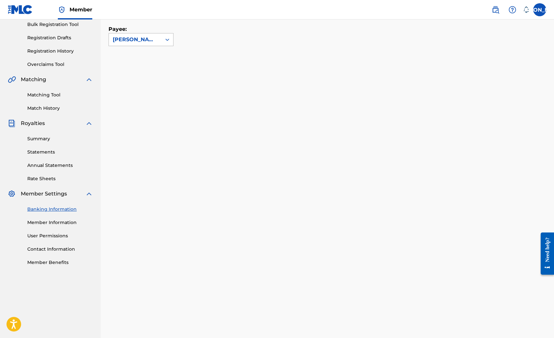
scroll to position [46, 0]
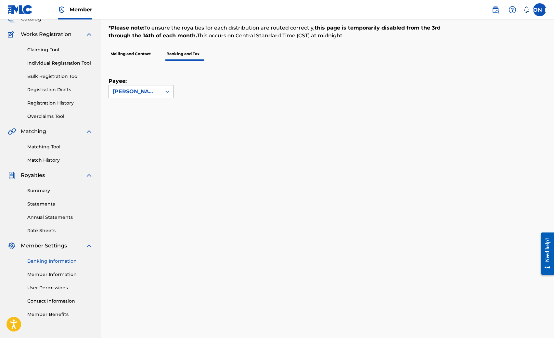
click at [50, 274] on link "Member Information" at bounding box center [60, 274] width 66 height 7
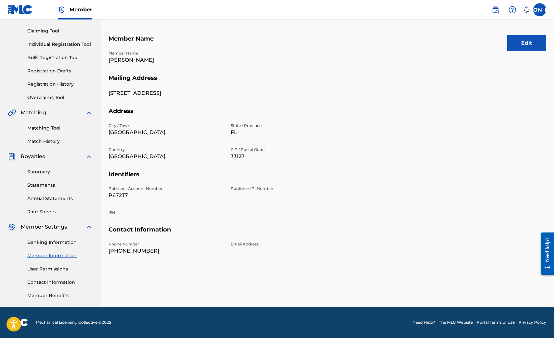
scroll to position [65, 0]
click at [48, 280] on link "Contact Information" at bounding box center [60, 282] width 66 height 7
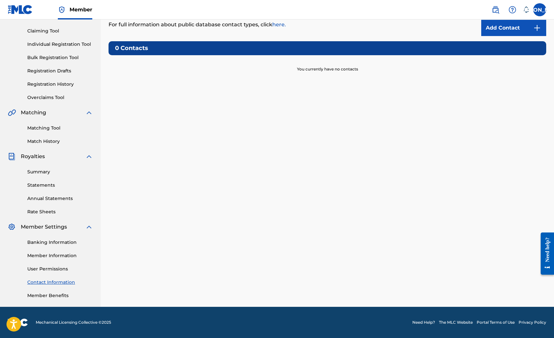
scroll to position [65, 0]
click at [56, 297] on link "Member Benefits" at bounding box center [60, 295] width 66 height 7
click at [92, 232] on div "Banking Information Member Information User Permissions Contact Information Mem…" at bounding box center [50, 265] width 85 height 68
click at [90, 225] on img at bounding box center [89, 227] width 8 height 8
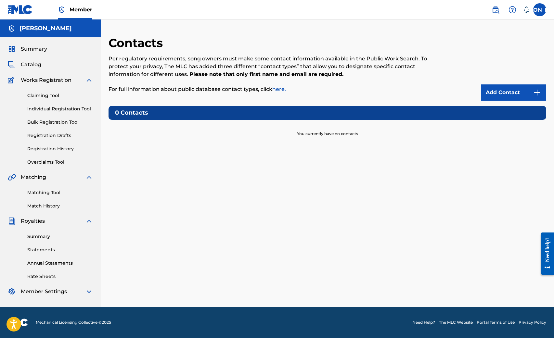
scroll to position [0, 0]
click at [89, 223] on img at bounding box center [89, 221] width 8 height 8
click at [87, 177] on img at bounding box center [89, 177] width 8 height 8
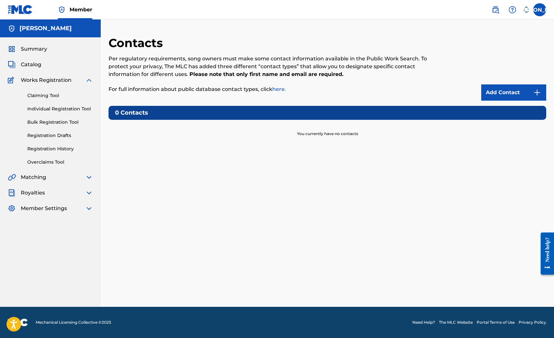
click at [21, 29] on h5 "[PERSON_NAME]" at bounding box center [45, 28] width 52 height 7
click at [21, 8] on img at bounding box center [20, 9] width 25 height 9
click at [41, 27] on h5 "[PERSON_NAME]" at bounding box center [45, 28] width 52 height 7
click at [10, 15] on link at bounding box center [20, 9] width 25 height 19
